Goal: Task Accomplishment & Management: Manage account settings

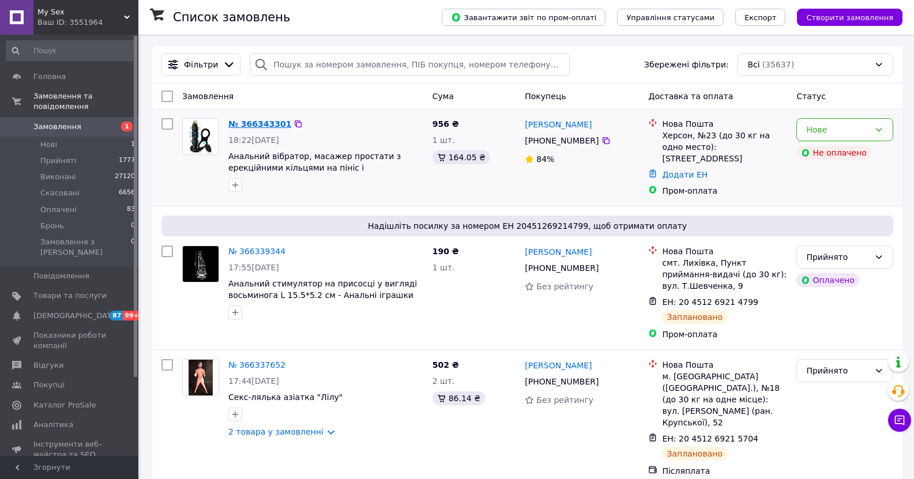
click at [247, 125] on link "№ 366343301" at bounding box center [259, 123] width 63 height 9
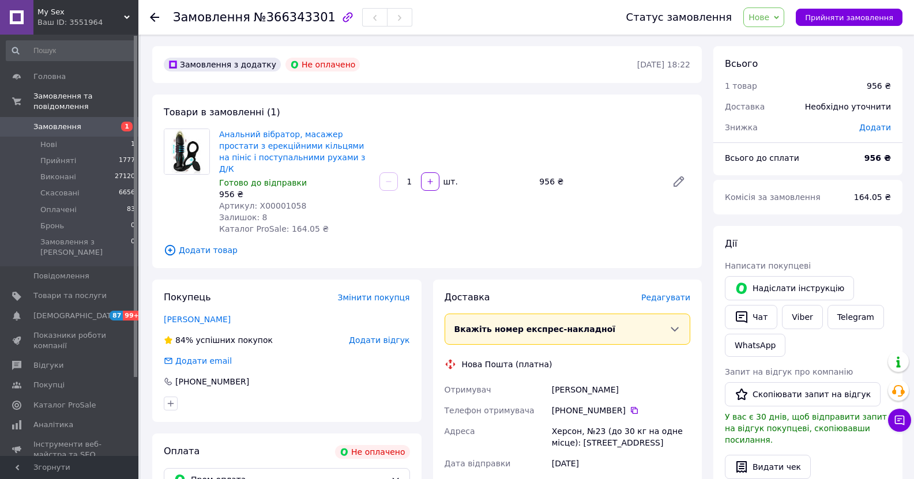
click at [51, 122] on span "Замовлення" at bounding box center [57, 127] width 48 height 10
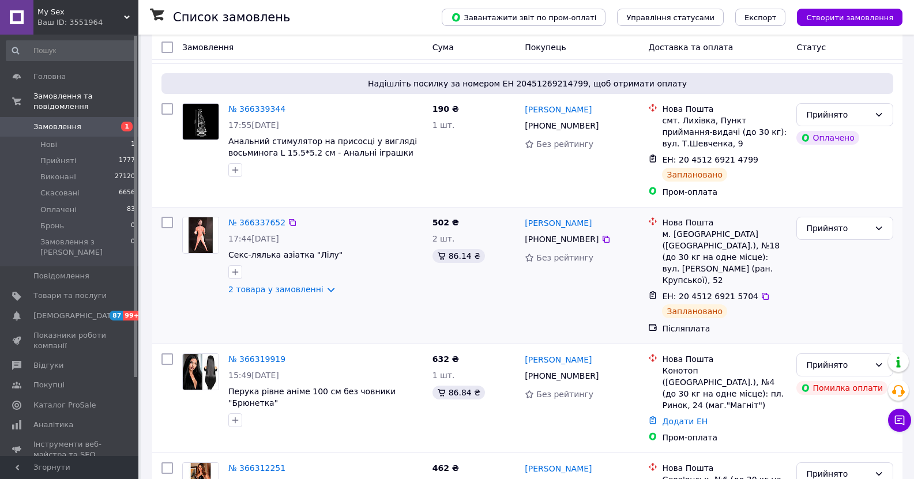
scroll to position [173, 0]
click at [281, 284] on link "2 товара у замовленні" at bounding box center [275, 288] width 95 height 9
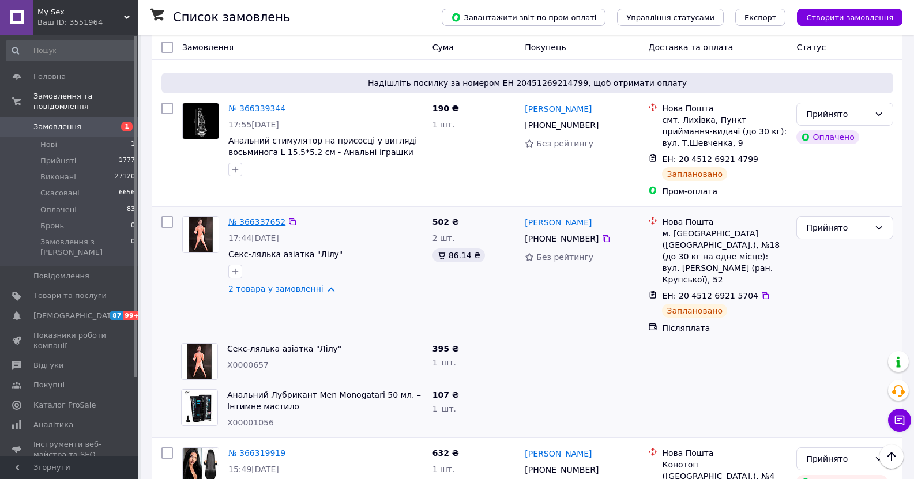
click at [252, 217] on link "№ 366337652" at bounding box center [256, 221] width 57 height 9
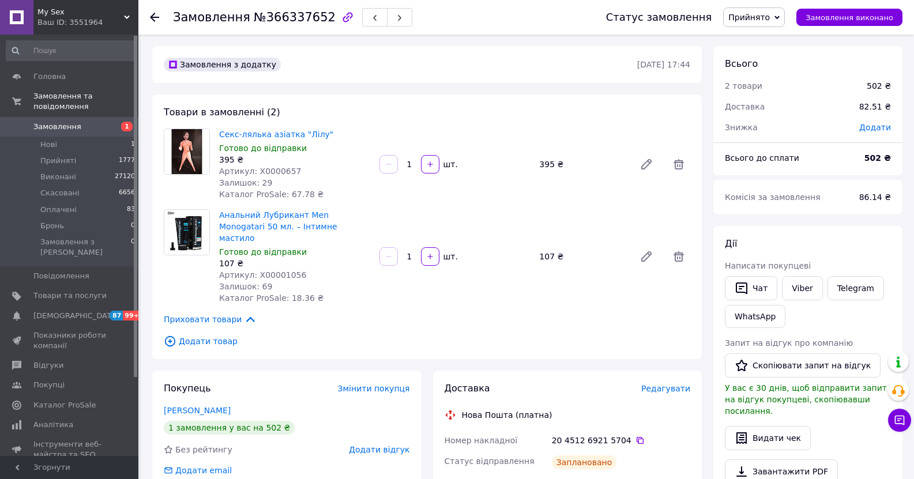
click at [279, 174] on span "Артикул: X0000657" at bounding box center [260, 171] width 82 height 9
copy span "X0000657"
click at [58, 356] on link "Відгуки" at bounding box center [71, 366] width 142 height 20
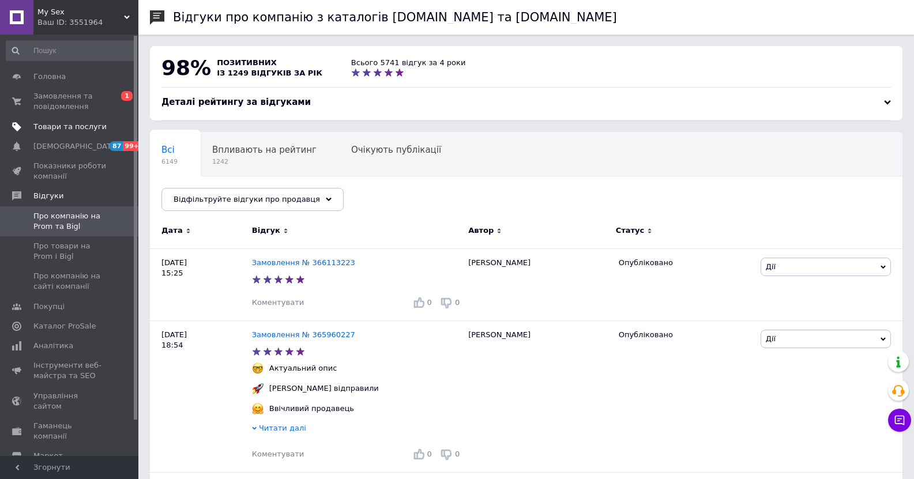
click at [48, 126] on span "Товари та послуги" at bounding box center [69, 127] width 73 height 10
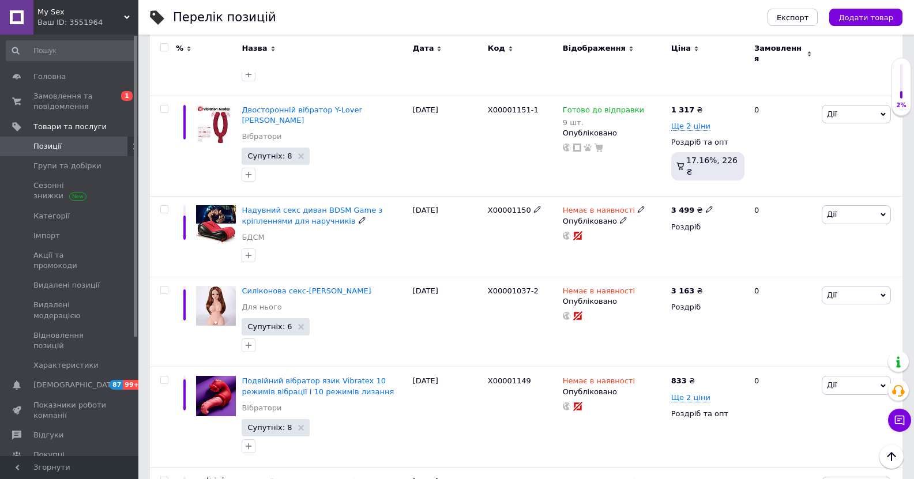
scroll to position [3633, 0]
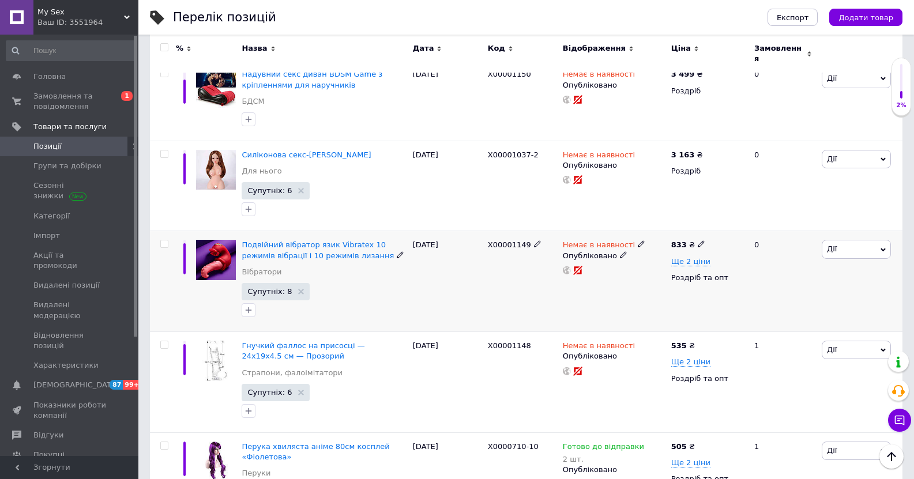
click at [516, 240] on span "X00001149" at bounding box center [509, 244] width 43 height 9
copy span "X00001149"
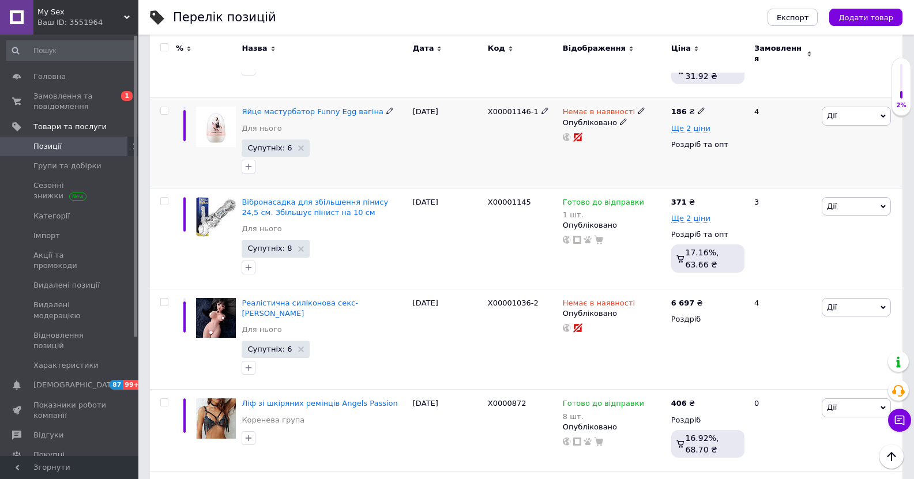
scroll to position [4383, 0]
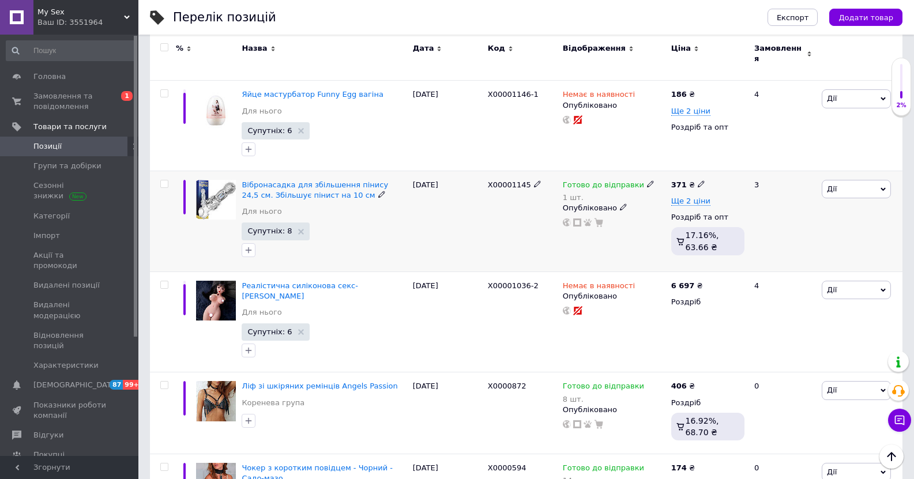
click at [512, 181] on span "X00001145" at bounding box center [509, 185] width 43 height 9
copy span "X00001145"
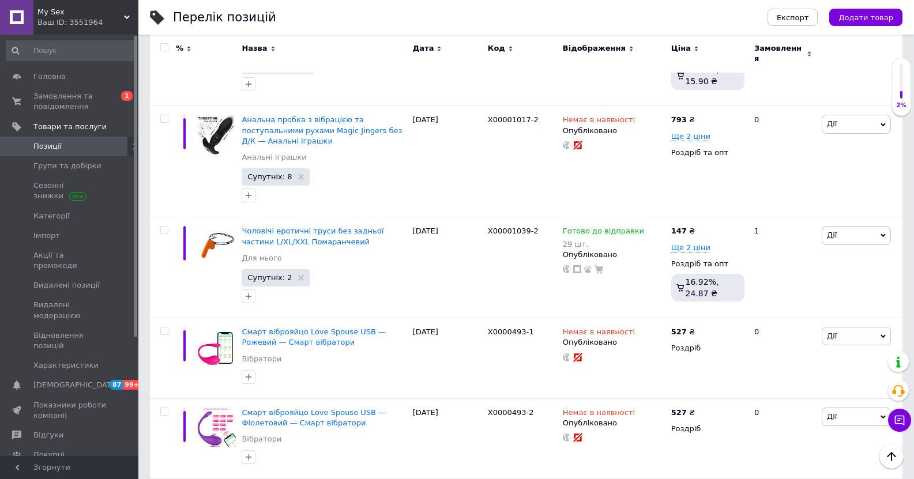
scroll to position [2191, 0]
click at [507, 328] on span "X0000493-1" at bounding box center [511, 332] width 46 height 9
copy span "X0000493"
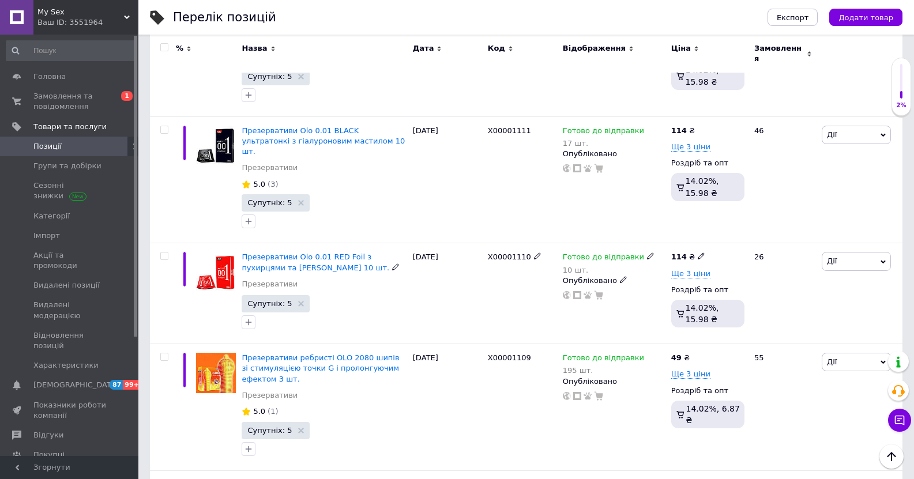
scroll to position [9832, 0]
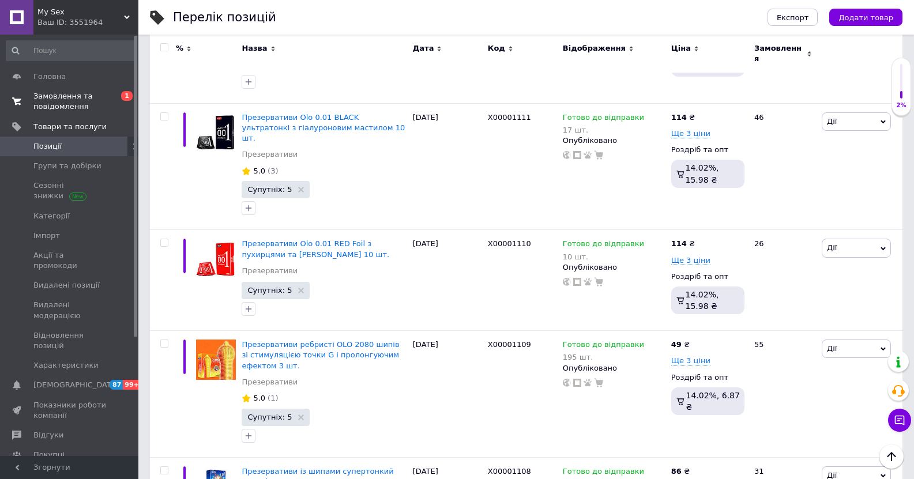
click at [60, 93] on span "Замовлення та повідомлення" at bounding box center [69, 101] width 73 height 21
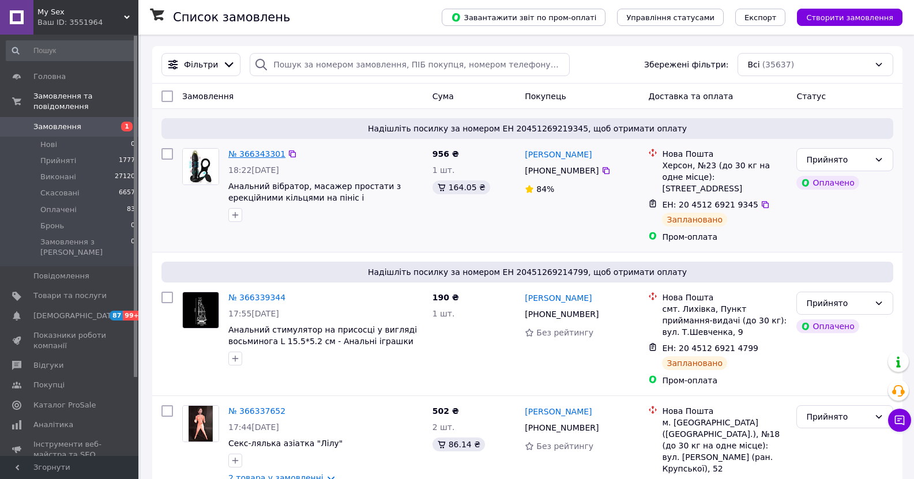
click at [260, 151] on link "№ 366343301" at bounding box center [256, 153] width 57 height 9
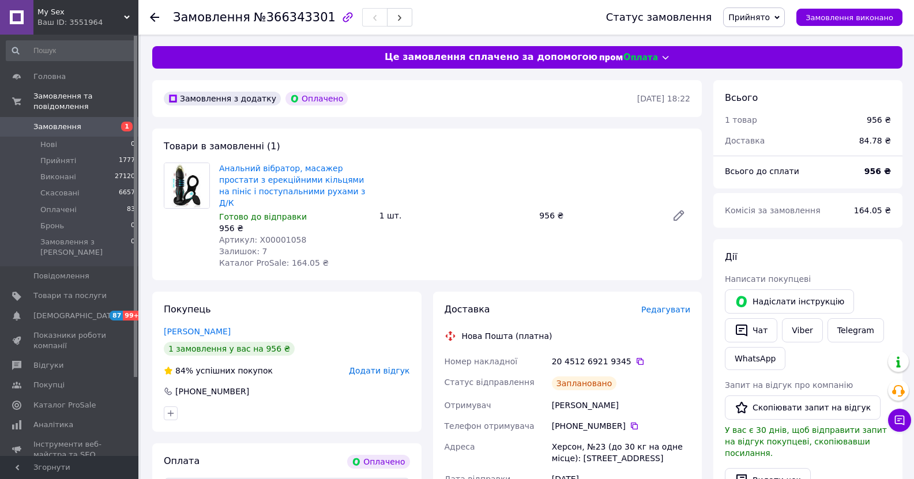
click at [268, 235] on span "Артикул: X00001058" at bounding box center [262, 239] width 87 height 9
copy span "X00001058"
click at [39, 360] on span "Відгуки" at bounding box center [48, 365] width 30 height 10
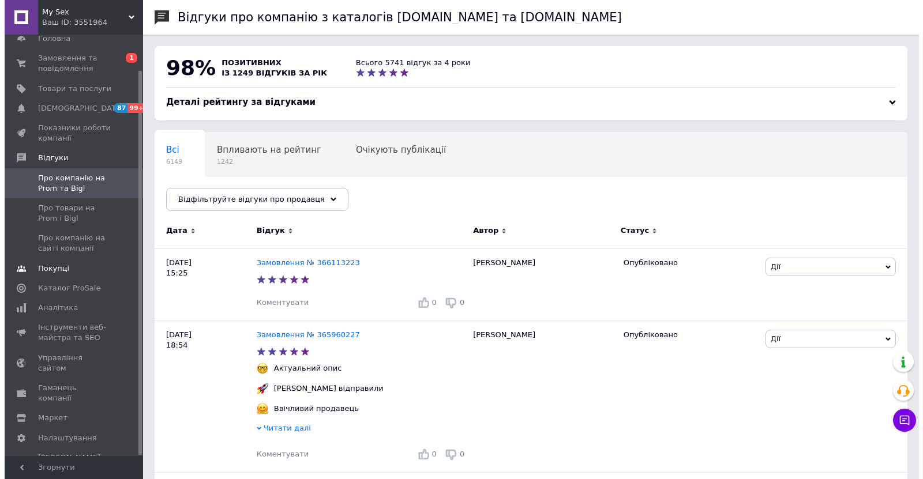
scroll to position [39, 0]
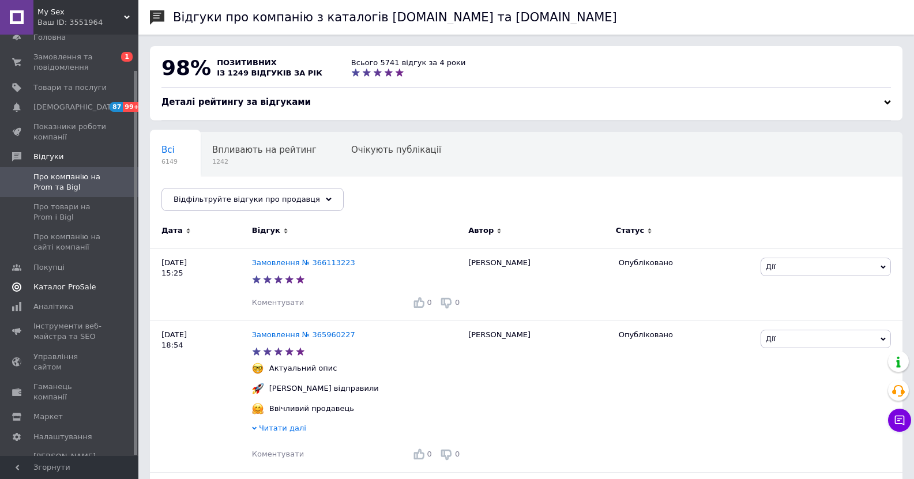
click at [65, 285] on span "Каталог ProSale" at bounding box center [64, 287] width 62 height 10
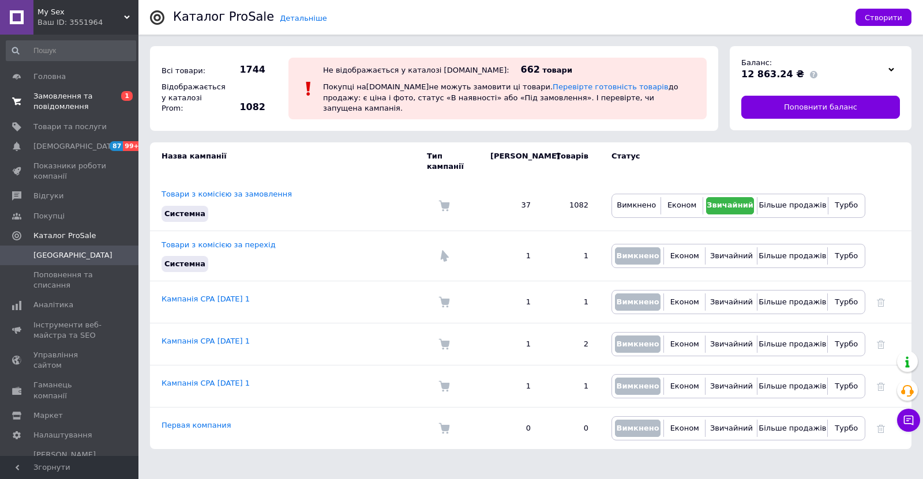
click at [62, 97] on span "Замовлення та повідомлення" at bounding box center [69, 101] width 73 height 21
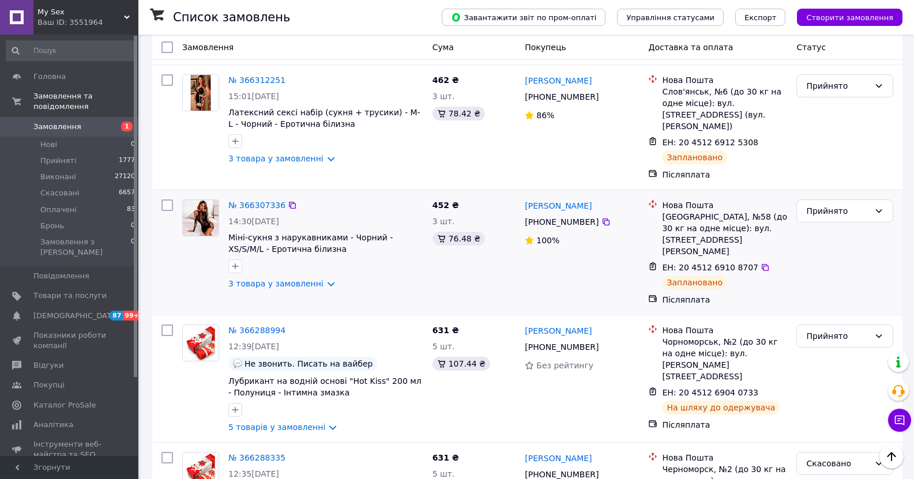
scroll to position [404, 0]
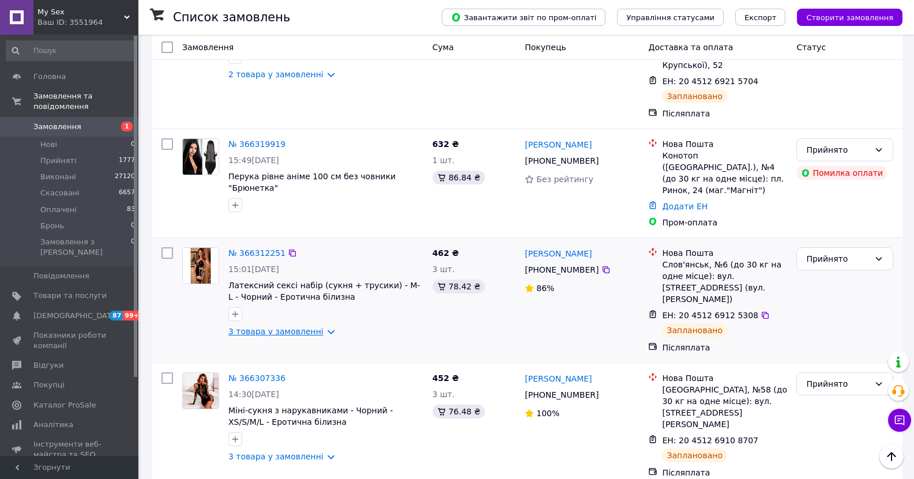
click at [314, 327] on link "3 товара у замовленні" at bounding box center [275, 331] width 95 height 9
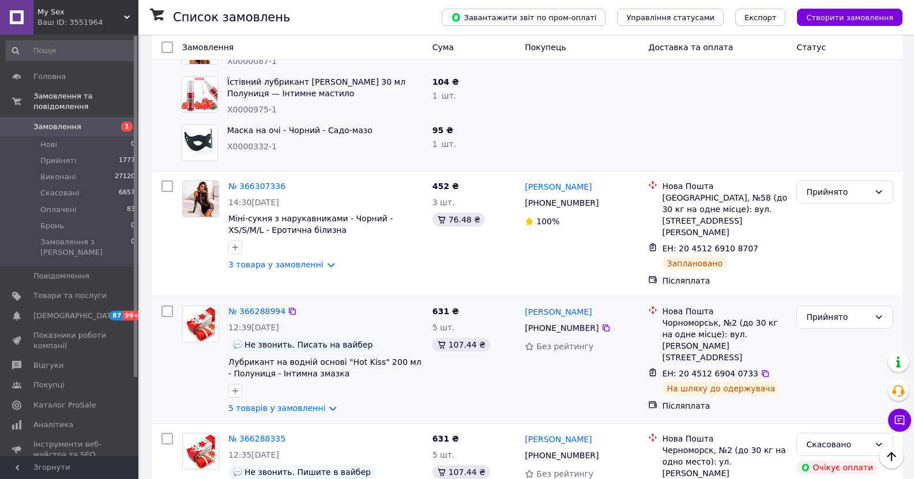
scroll to position [750, 0]
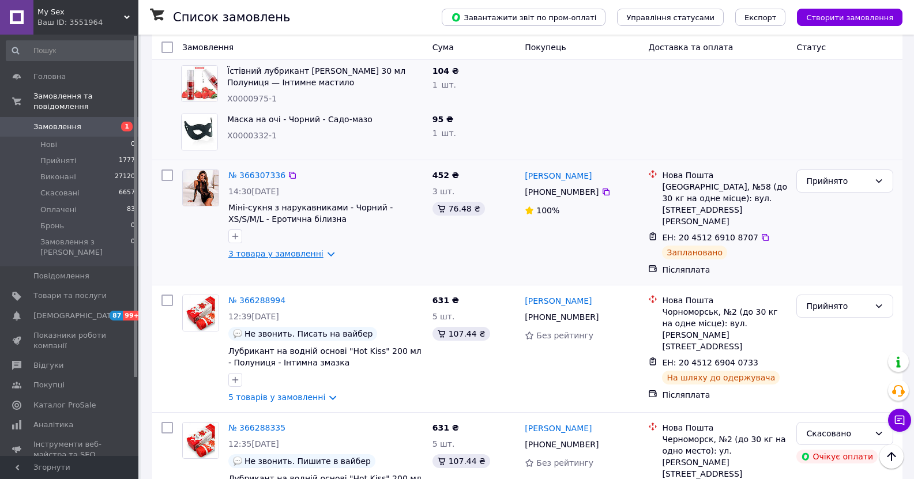
click at [315, 249] on link "3 товара у замовленні" at bounding box center [275, 253] width 95 height 9
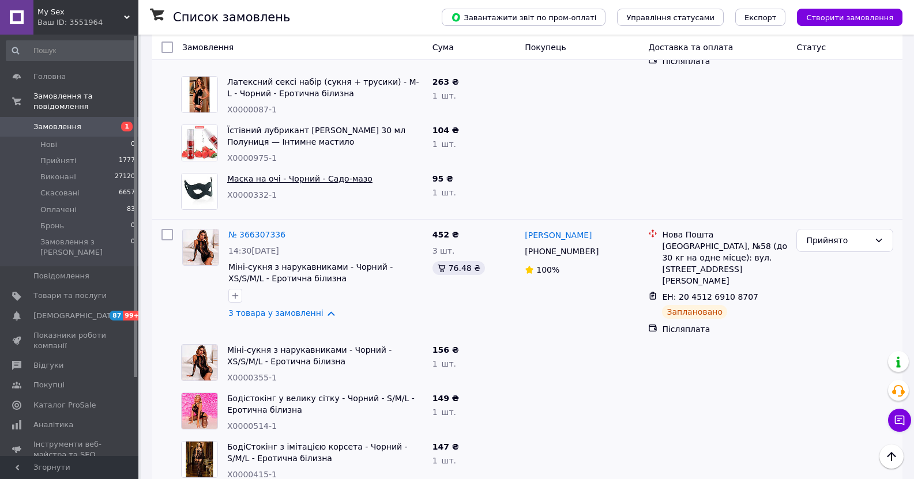
scroll to position [865, 0]
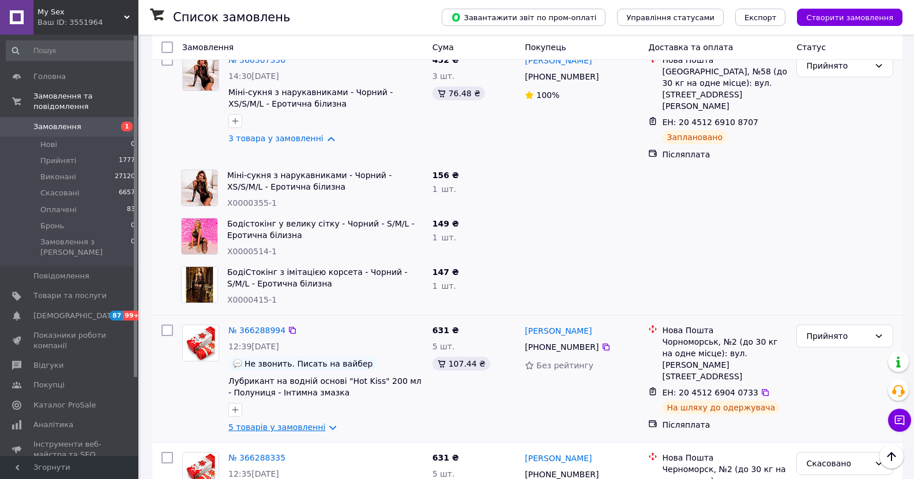
click at [319, 423] on link "5 товарів у замовленні" at bounding box center [276, 427] width 97 height 9
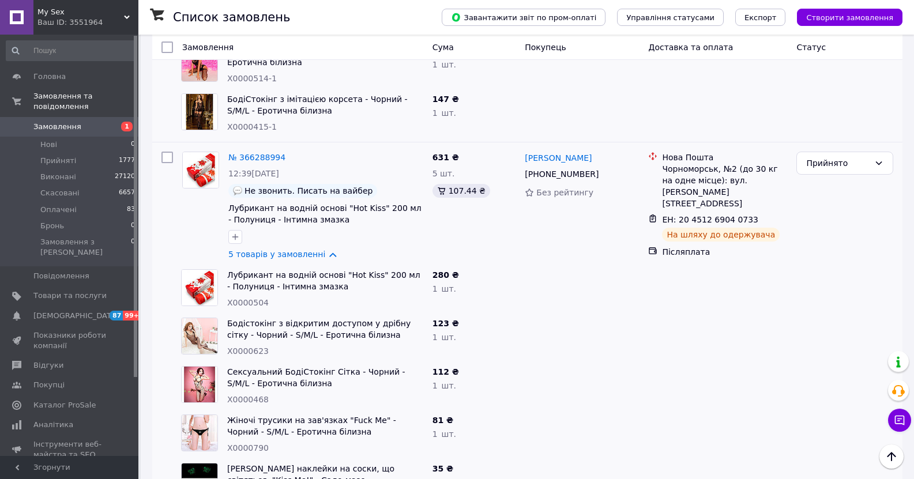
scroll to position [1038, 0]
click at [245, 443] on span "X0000790" at bounding box center [248, 447] width 42 height 9
copy span "X0000790"
